Goal: Task Accomplishment & Management: Manage account settings

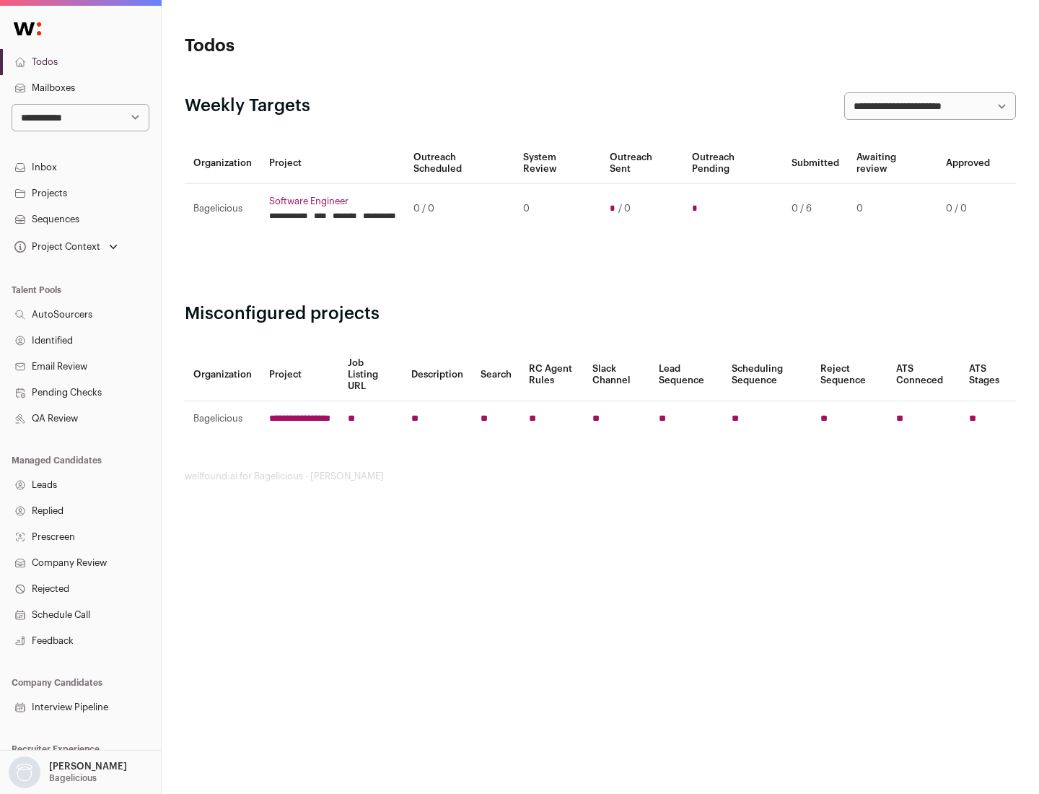
click at [80, 193] on link "Projects" at bounding box center [80, 193] width 161 height 26
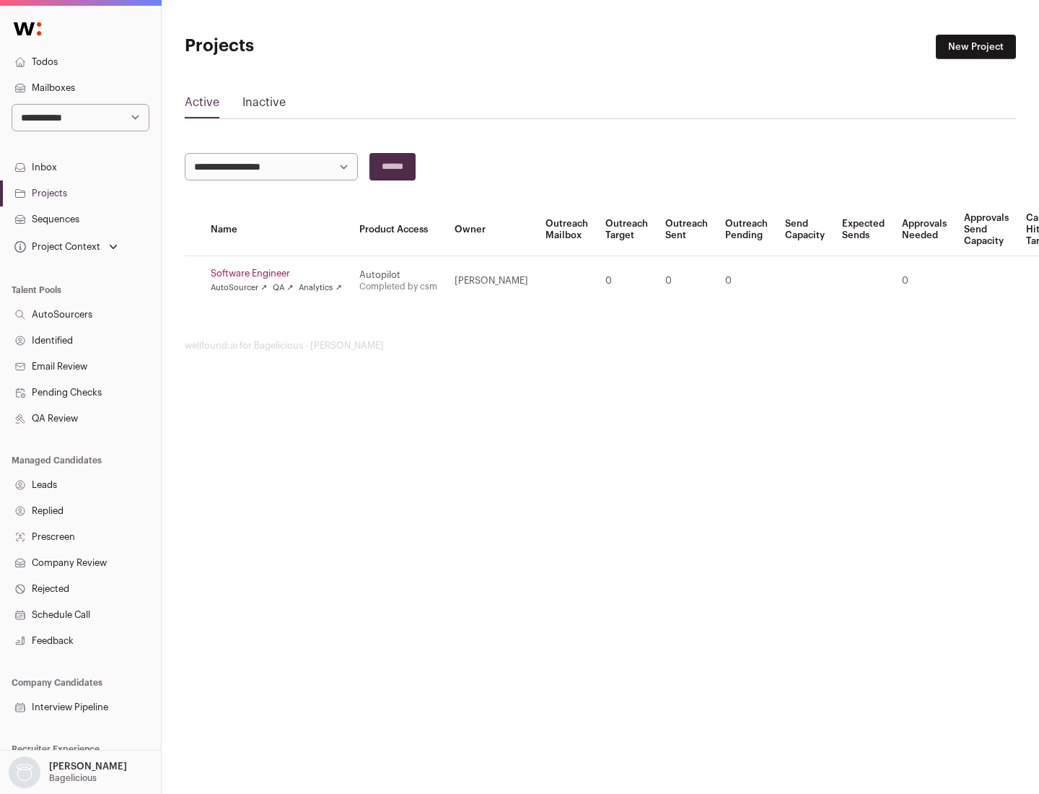
click at [281, 274] on link "Software Engineer" at bounding box center [276, 274] width 131 height 12
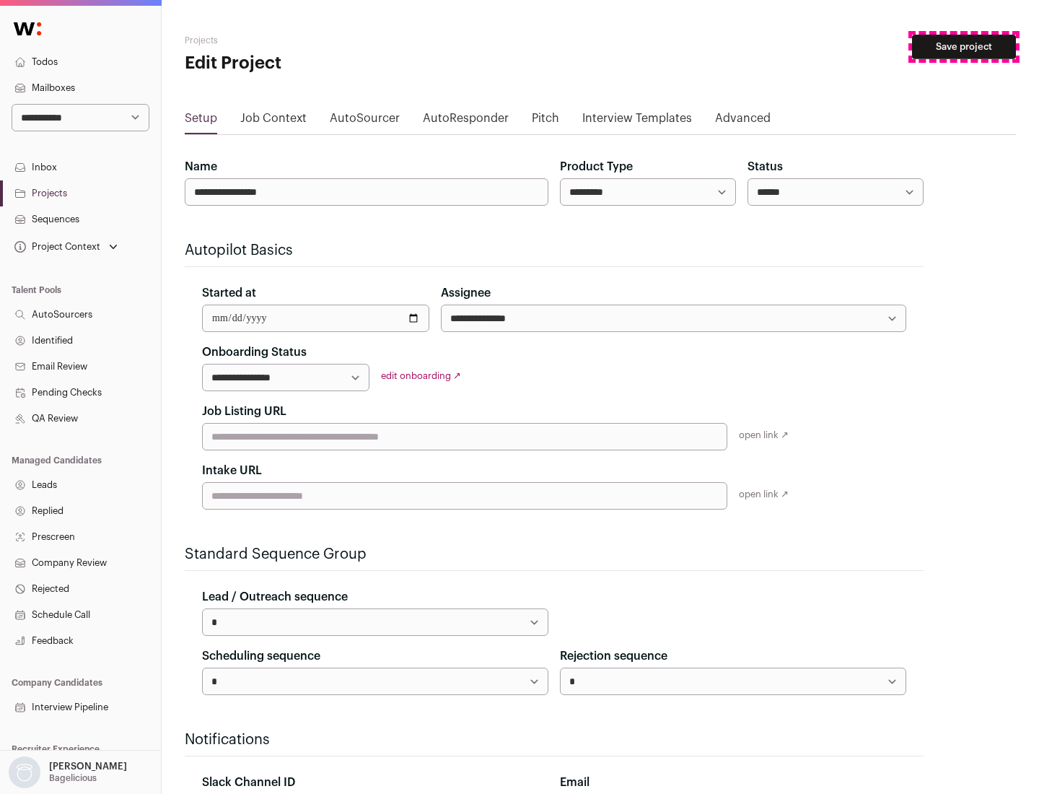
click at [964, 47] on button "Save project" at bounding box center [964, 47] width 104 height 25
